Goal: Find specific page/section: Find specific page/section

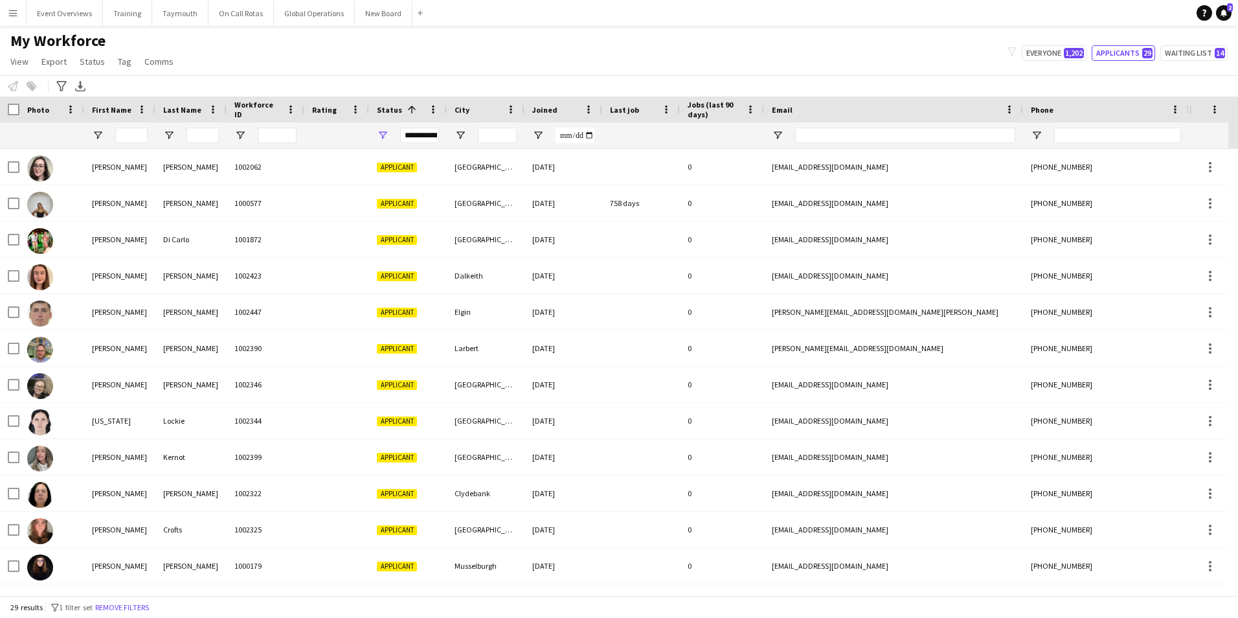
click at [12, 12] on app-icon "Menu" at bounding box center [13, 13] width 10 height 10
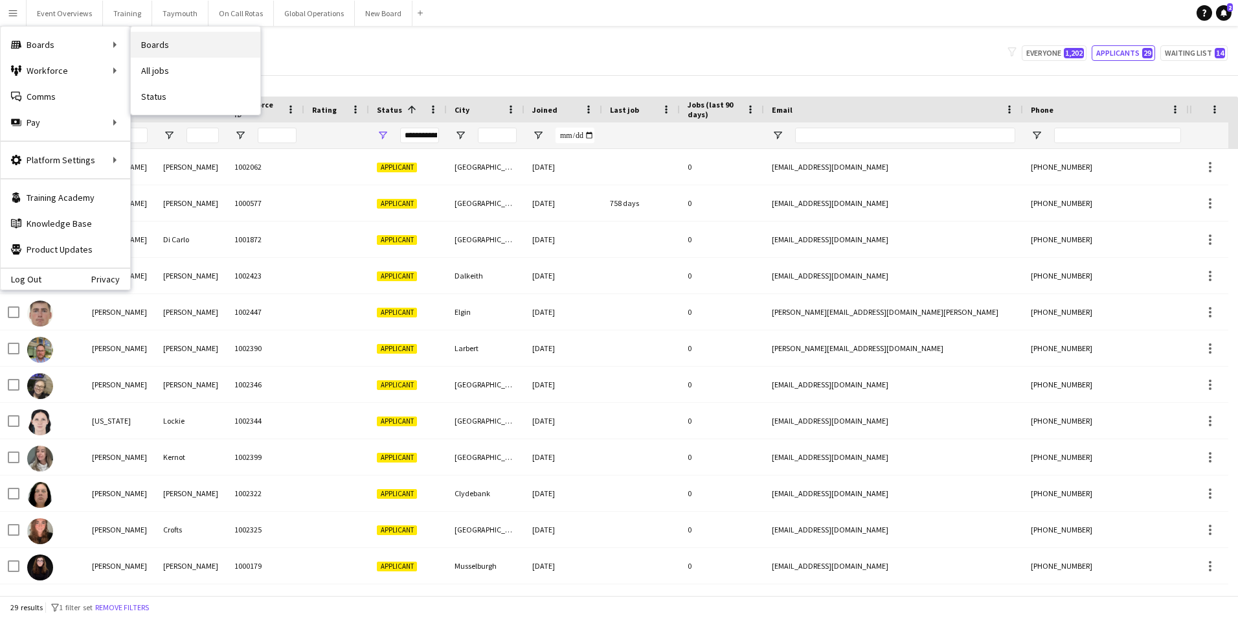
click at [157, 41] on link "Boards" at bounding box center [195, 45] width 129 height 26
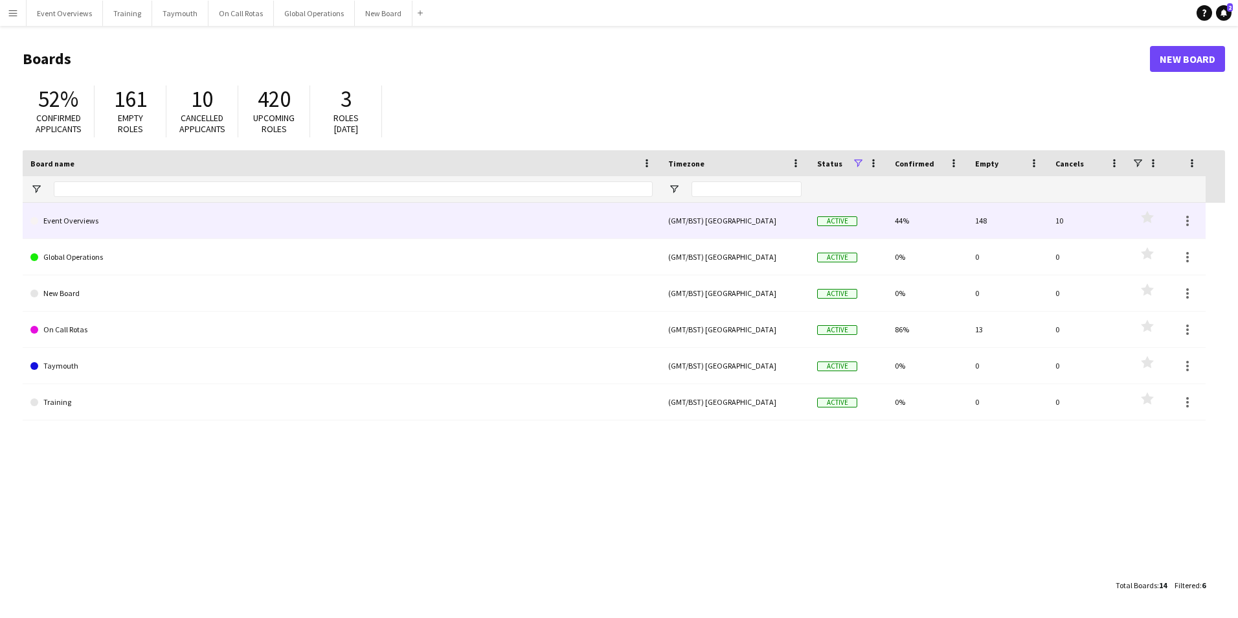
click at [67, 219] on link "Event Overviews" at bounding box center [341, 221] width 622 height 36
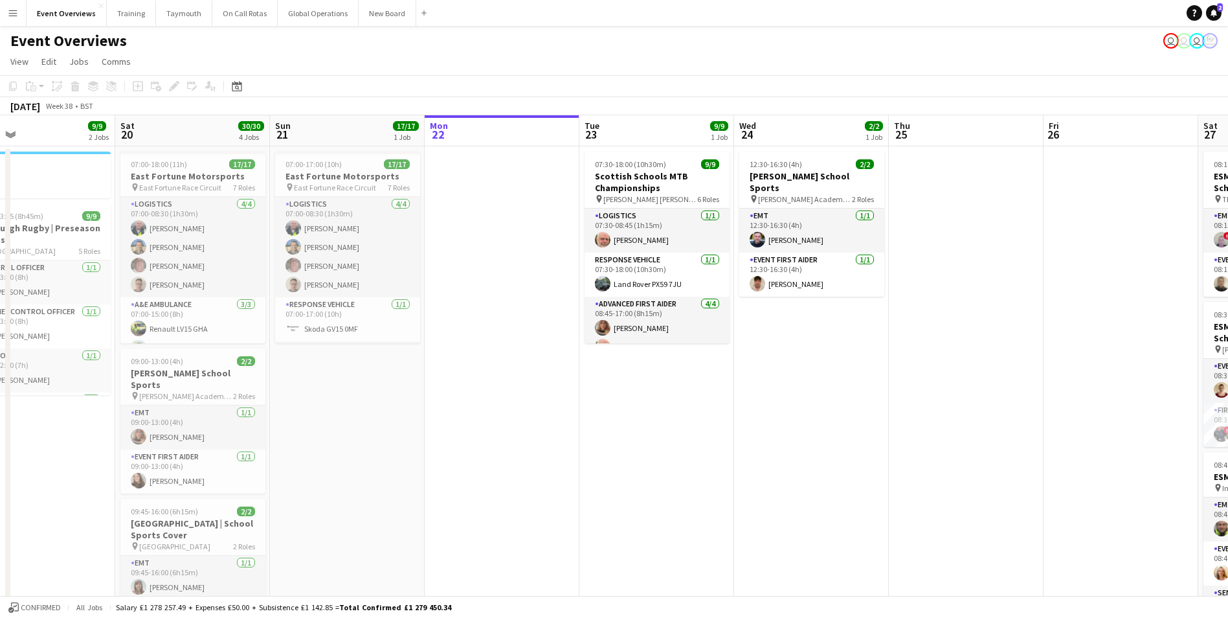
scroll to position [0, 353]
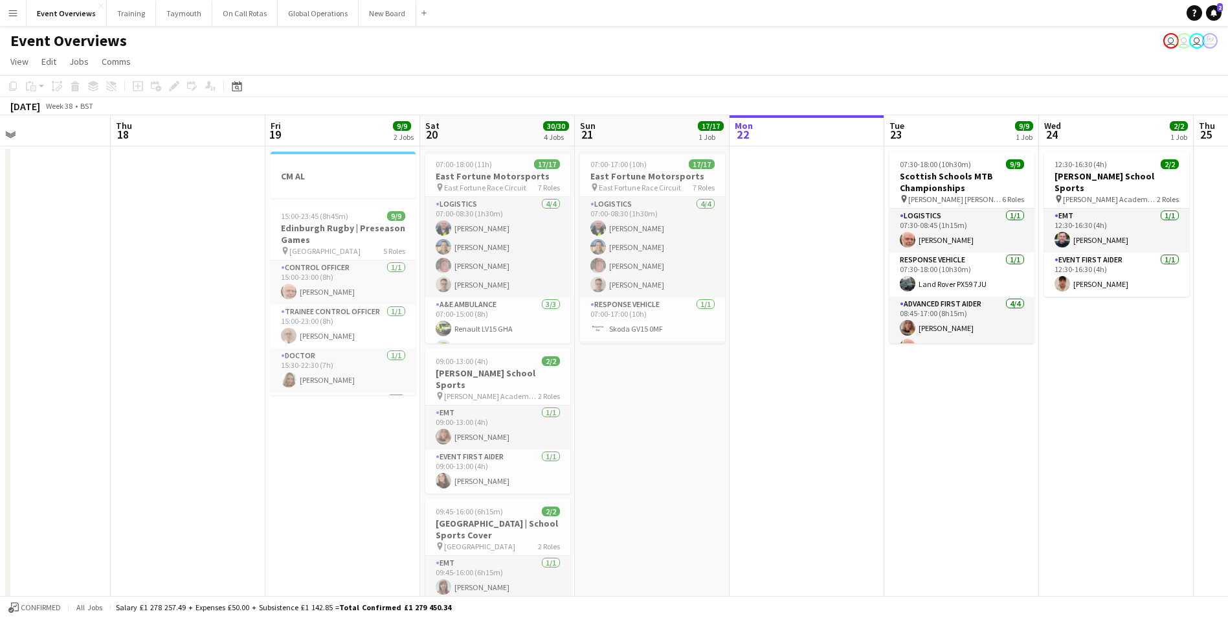
drag, startPoint x: 241, startPoint y: 522, endPoint x: 816, endPoint y: 453, distance: 579.0
click at [816, 453] on app-calendar-viewport "Mon 15 Tue 16 Wed 17 Thu 18 Fri 19 9/9 2 Jobs Sat 20 30/30 4 Jobs Sun 21 17/17 …" at bounding box center [614, 491] width 1228 height 753
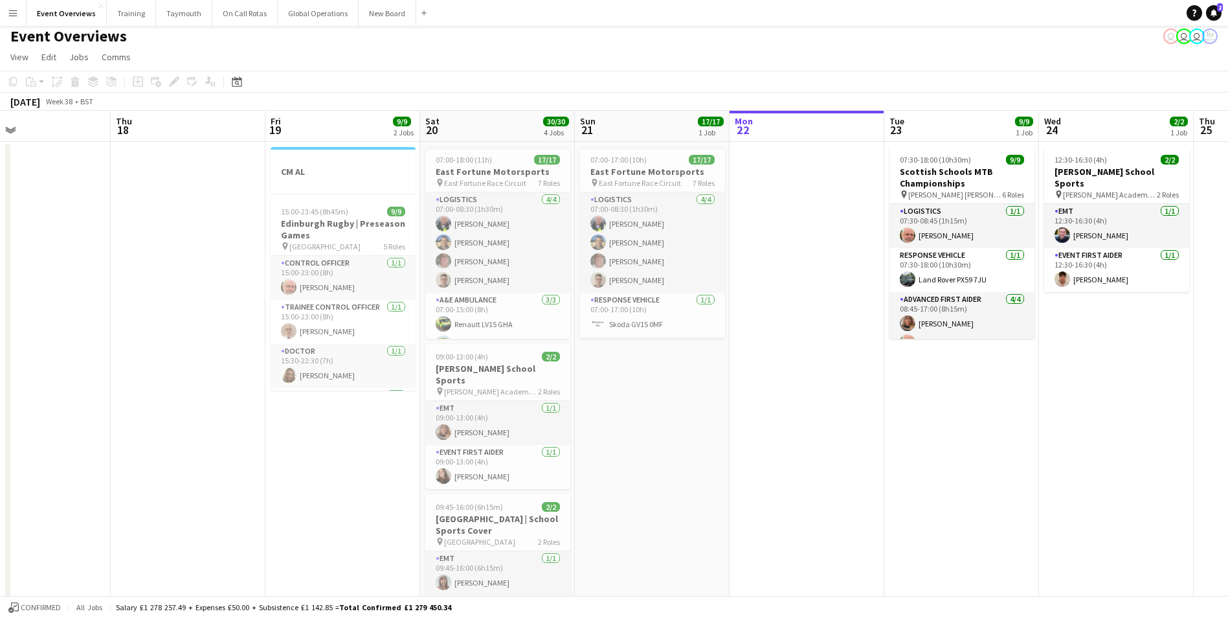
scroll to position [0, 0]
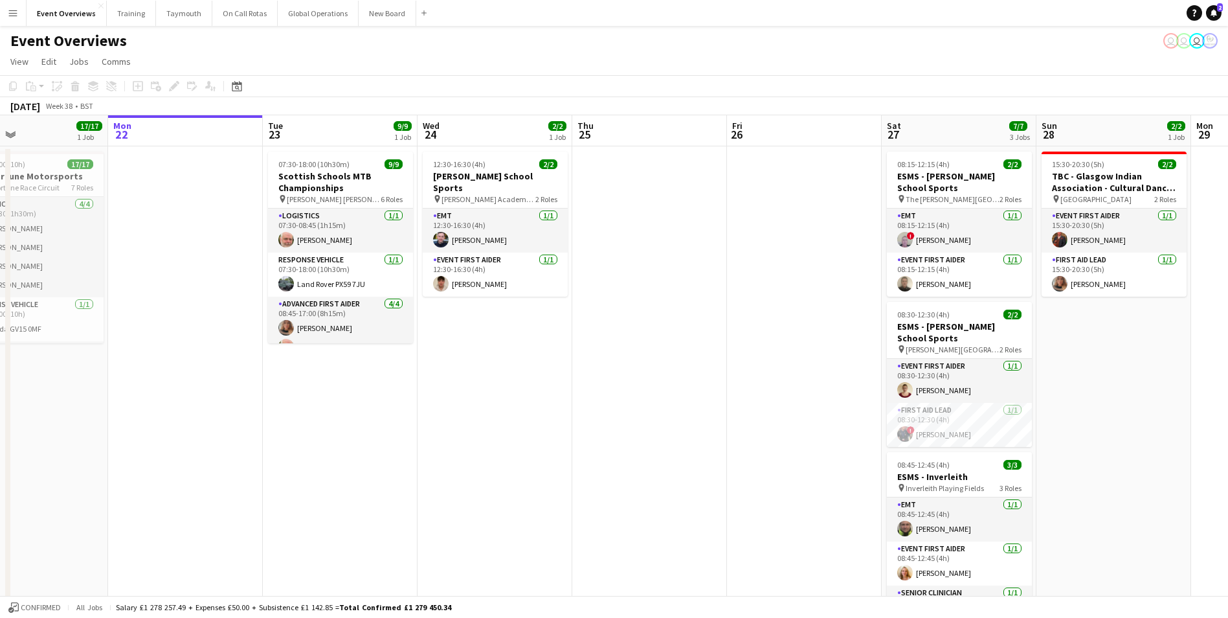
drag, startPoint x: 1029, startPoint y: 450, endPoint x: 408, endPoint y: 480, distance: 622.2
click at [407, 480] on app-calendar-viewport "Thu 18 Fri 19 9/9 2 Jobs Sat 20 30/30 4 Jobs Sun 21 17/17 1 Job Mon 22 Tue 23 9…" at bounding box center [614, 491] width 1228 height 753
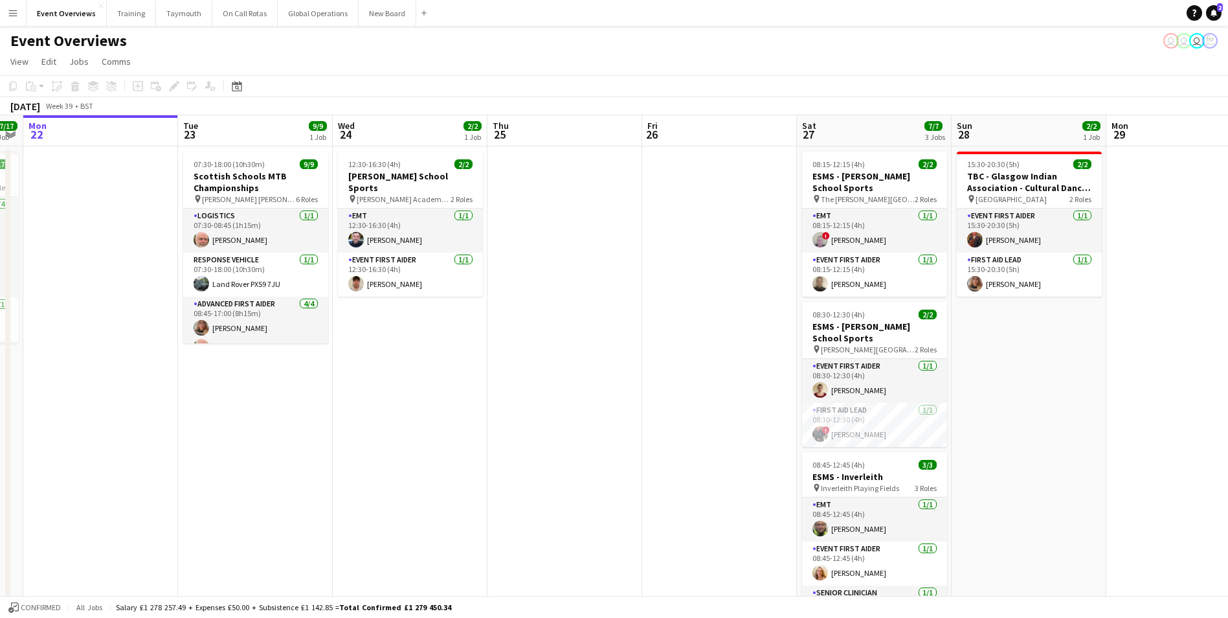
drag, startPoint x: 663, startPoint y: 441, endPoint x: 410, endPoint y: 450, distance: 252.6
click at [410, 450] on app-calendar-viewport "Fri 19 9/9 2 Jobs Sat 20 30/30 4 Jobs Sun 21 17/17 1 Job Mon 22 Tue 23 9/9 1 Jo…" at bounding box center [614, 491] width 1228 height 753
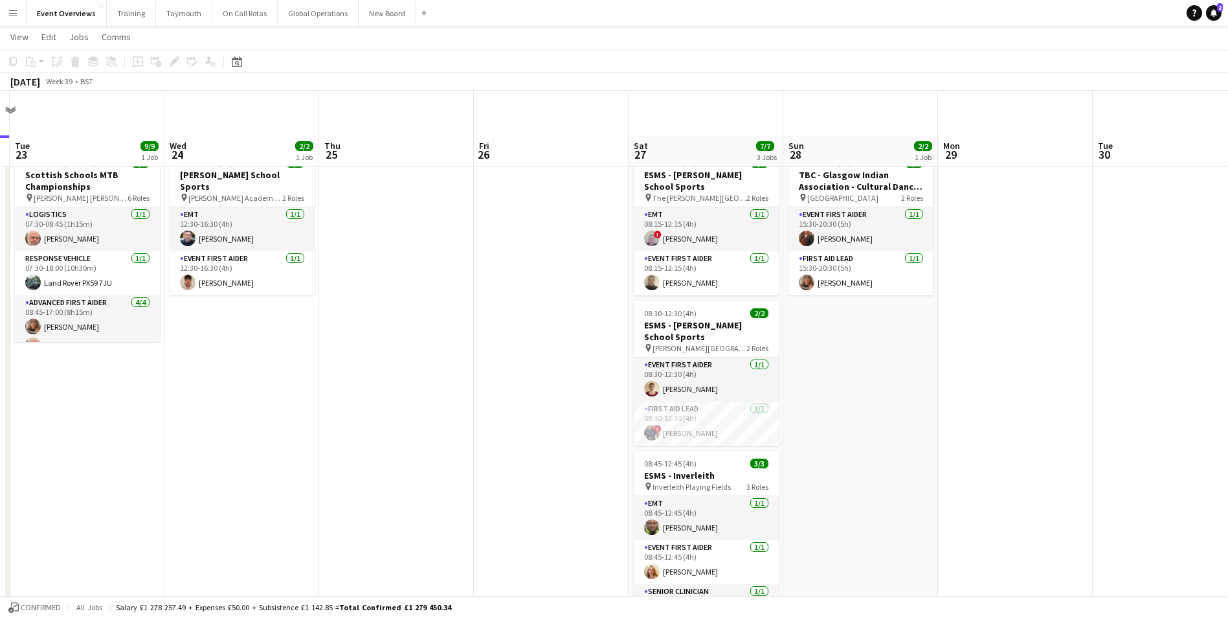
scroll to position [194, 0]
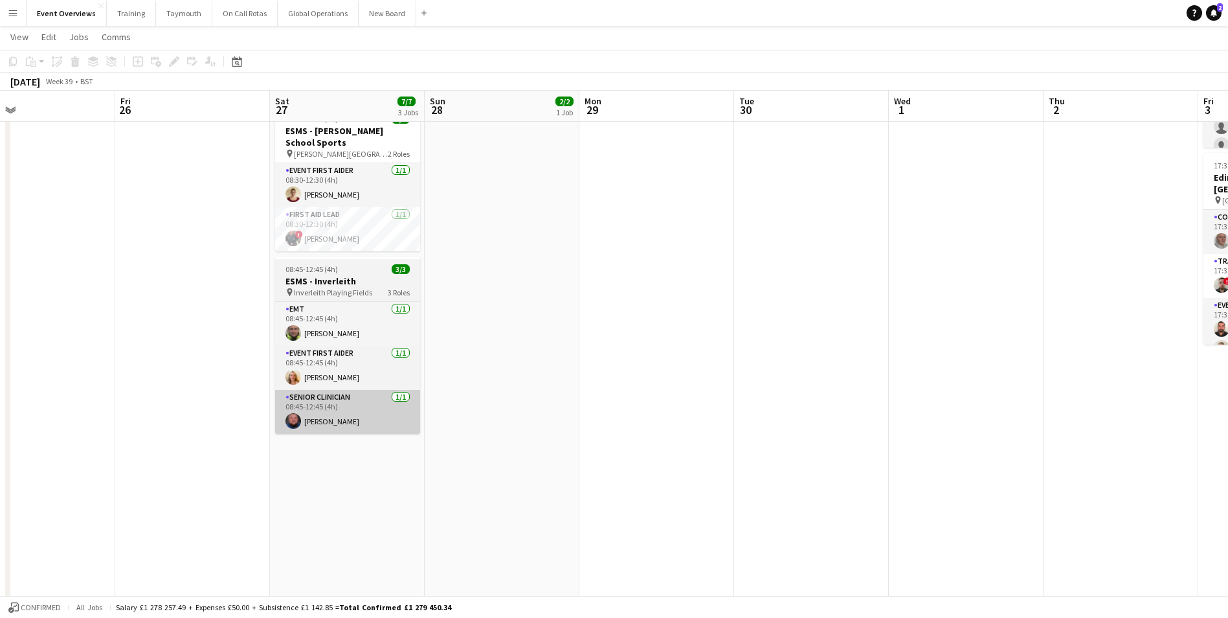
drag, startPoint x: 533, startPoint y: 372, endPoint x: 219, endPoint y: 409, distance: 315.6
click at [119, 418] on app-calendar-viewport "Mon 22 Tue 23 9/9 1 Job Wed 24 2/2 1 Job Thu 25 Fri 26 Sat 27 7/7 3 Jobs Sun 28…" at bounding box center [614, 386] width 1228 height 1060
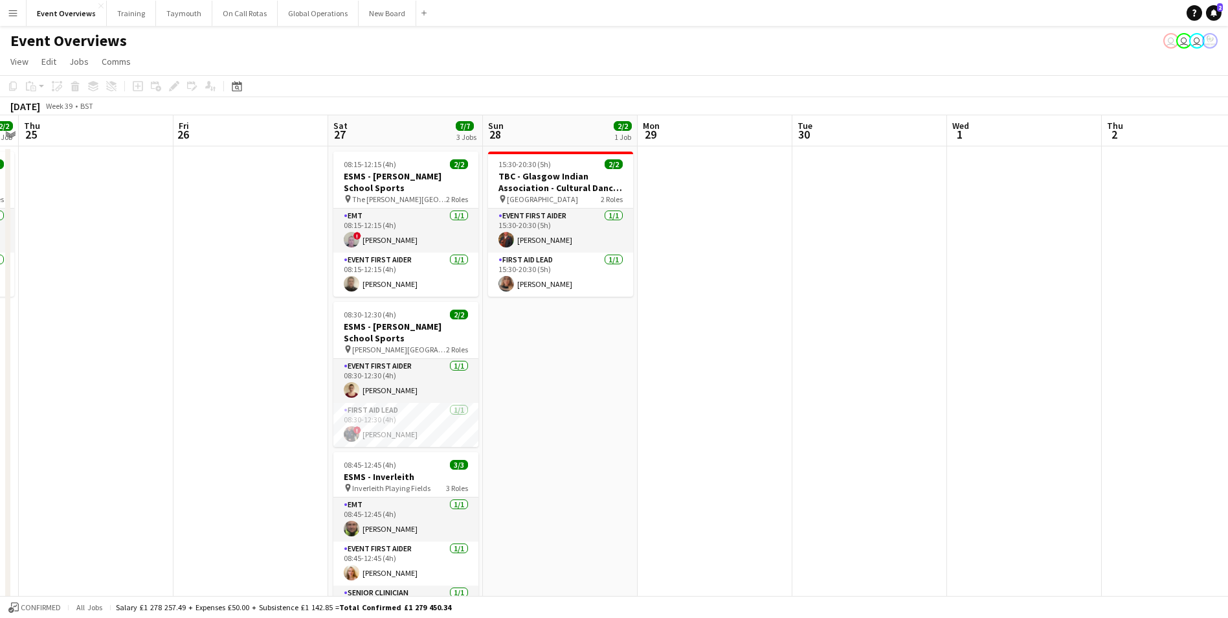
scroll to position [0, 262]
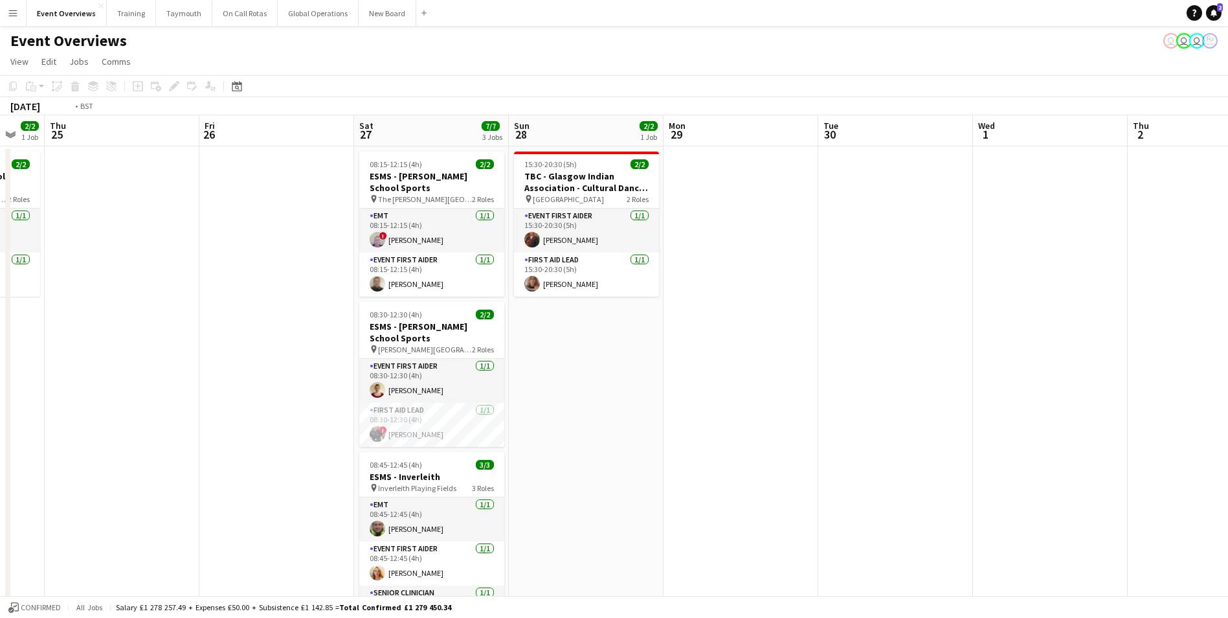
drag, startPoint x: 555, startPoint y: 410, endPoint x: 1122, endPoint y: 361, distance: 568.5
click at [1122, 361] on app-calendar-viewport "Tue 23 9/9 1 Job Wed 24 2/2 1 Job Thu 25 Fri 26 Sat 27 7/7 3 Jobs Sun 28 2/2 1 …" at bounding box center [614, 613] width 1228 height 996
